Goal: Information Seeking & Learning: Learn about a topic

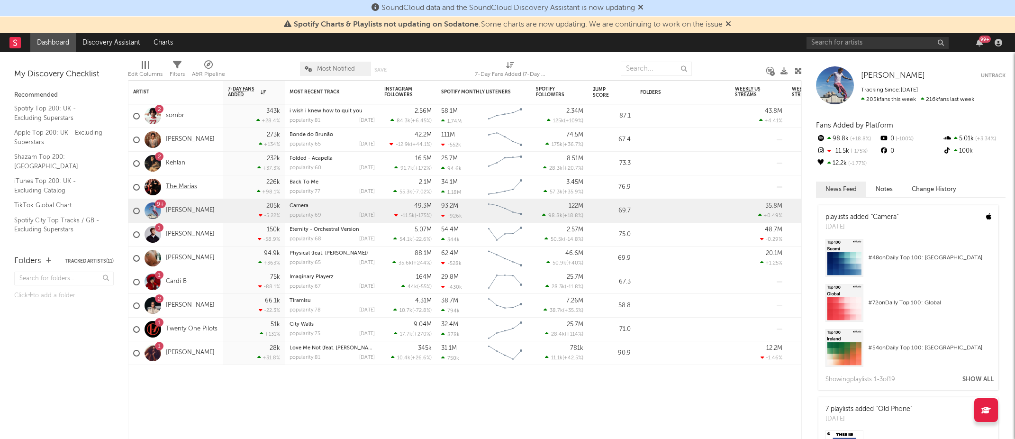
click at [181, 183] on link "The Marías" at bounding box center [181, 187] width 31 height 8
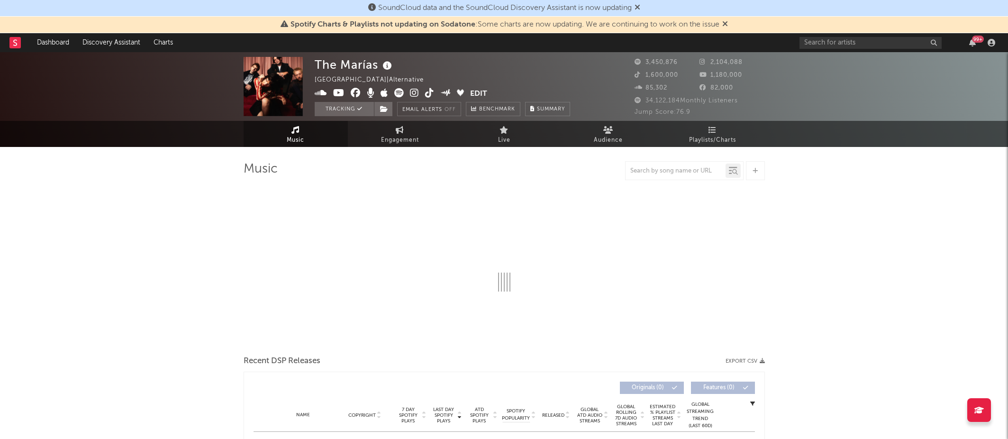
select select "6m"
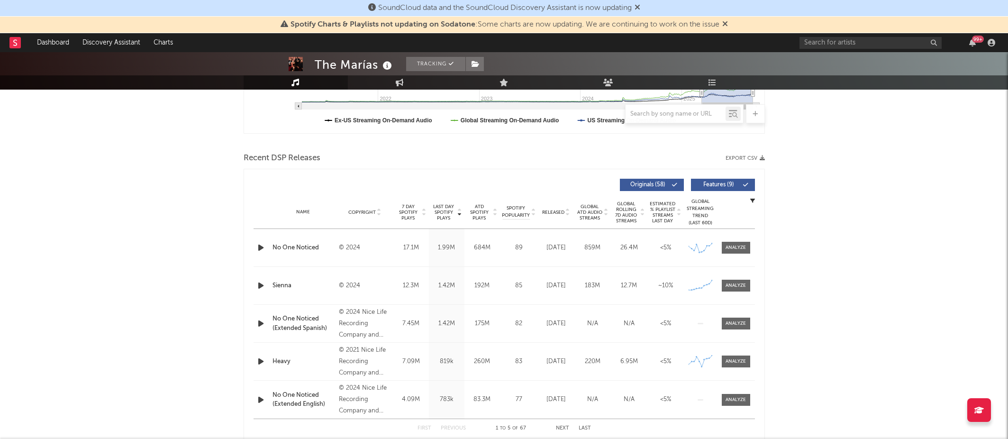
scroll to position [290, 0]
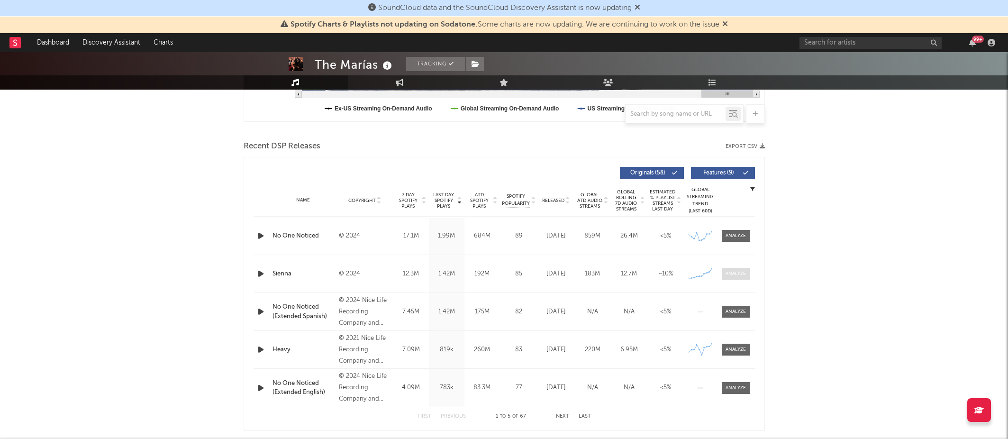
click at [734, 273] on div at bounding box center [736, 273] width 20 height 7
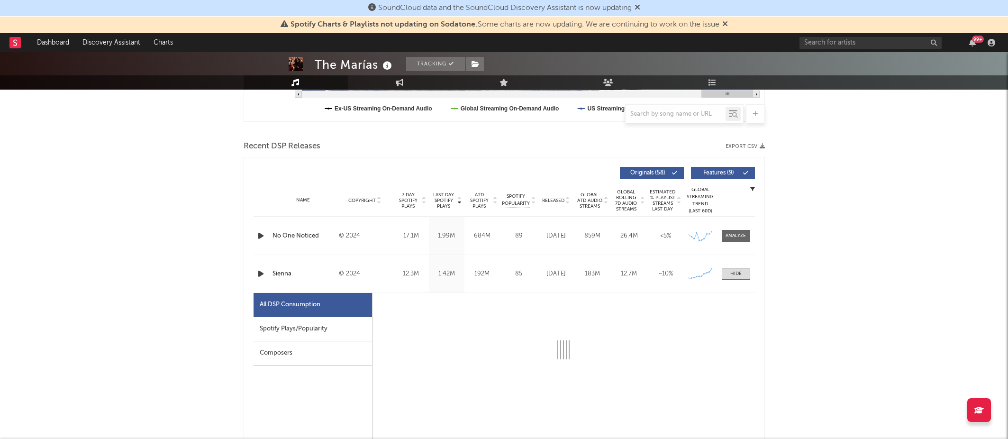
select select "6m"
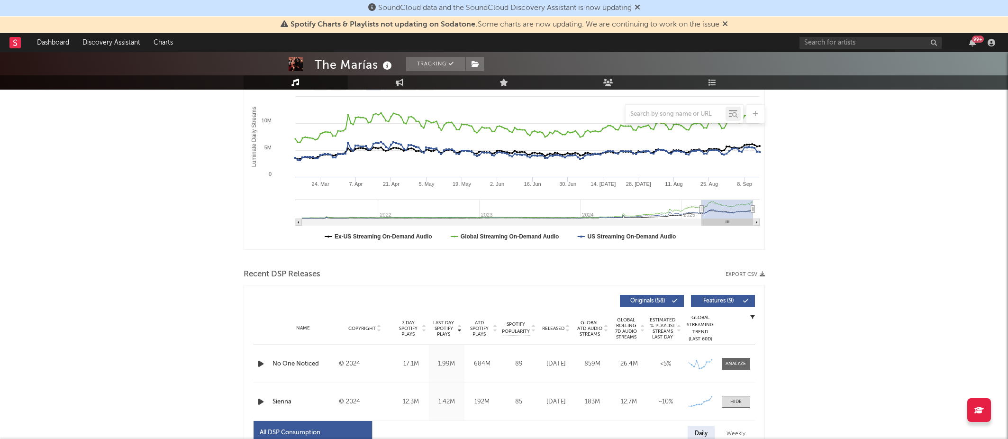
scroll to position [0, 0]
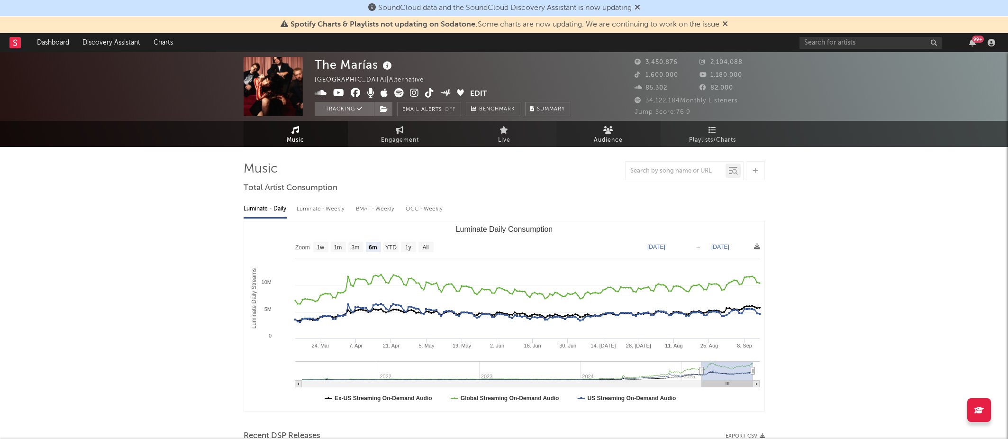
click at [595, 126] on link "Audience" at bounding box center [608, 134] width 104 height 26
